Goal: Task Accomplishment & Management: Manage account settings

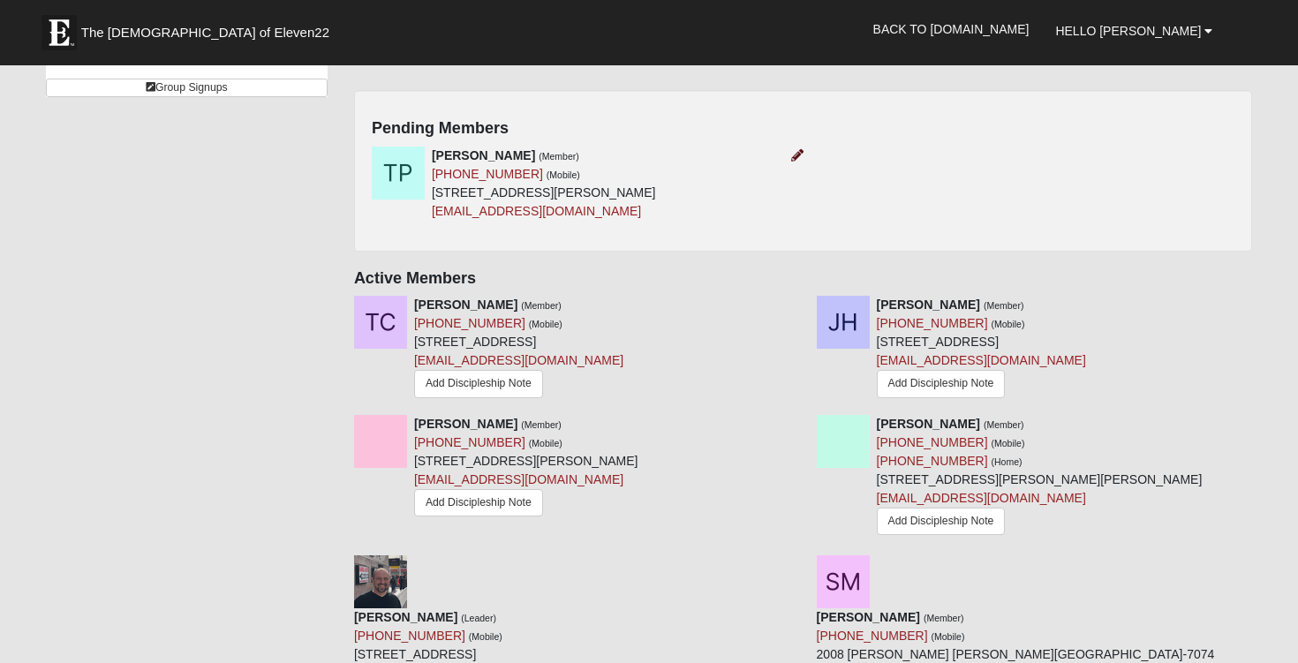
scroll to position [798, 0]
click at [798, 148] on icon at bounding box center [797, 153] width 12 height 12
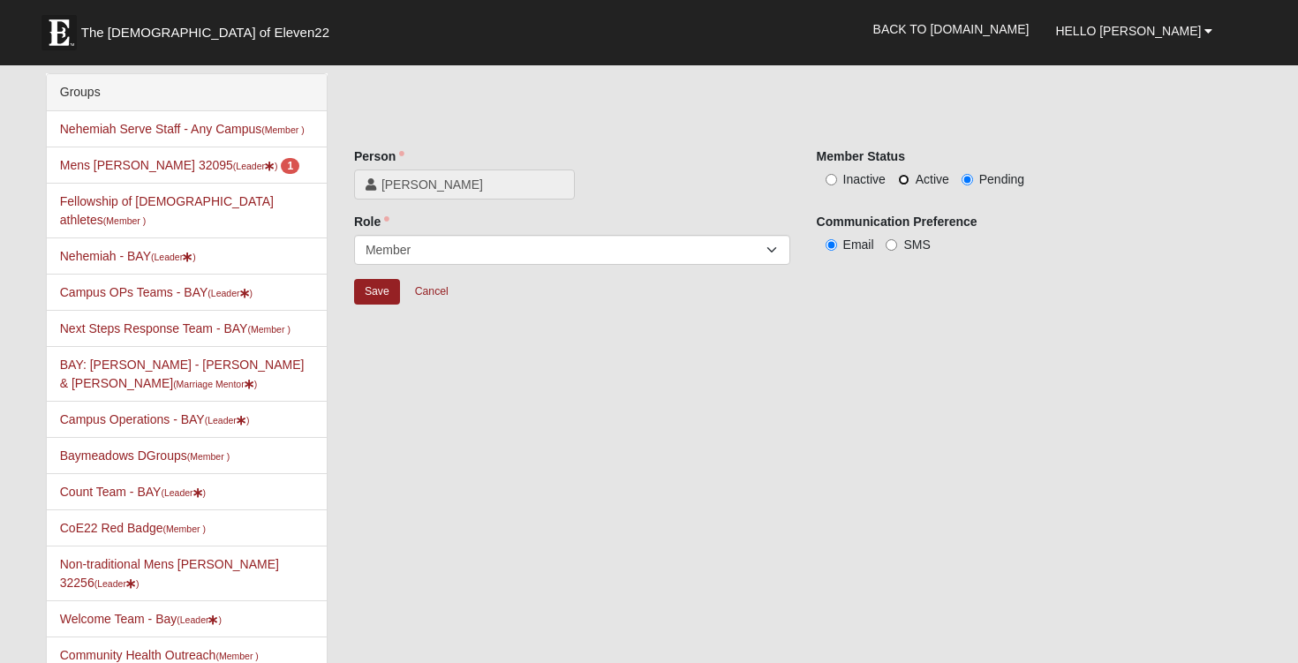
click at [905, 180] on input "Active" at bounding box center [903, 179] width 11 height 11
radio input "true"
click at [379, 291] on input "Save" at bounding box center [377, 292] width 46 height 26
